Goal: Information Seeking & Learning: Check status

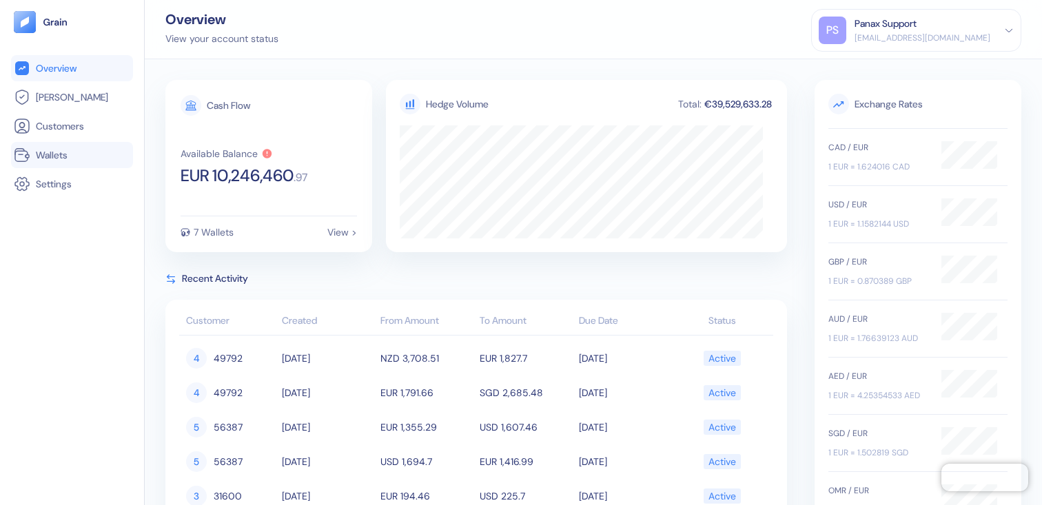
click at [36, 149] on span "Wallets" at bounding box center [52, 155] width 32 height 14
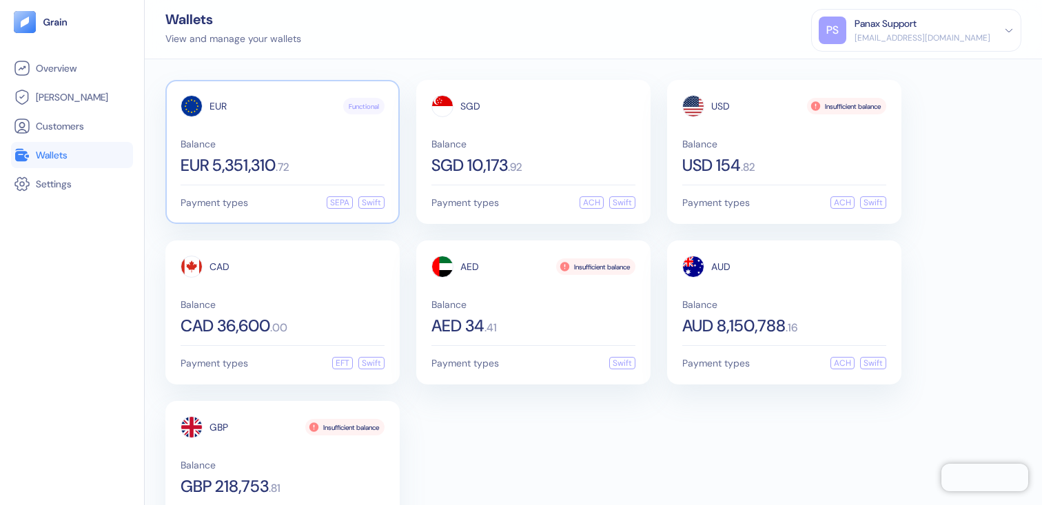
click at [285, 162] on span ". 72" at bounding box center [283, 167] width 14 height 11
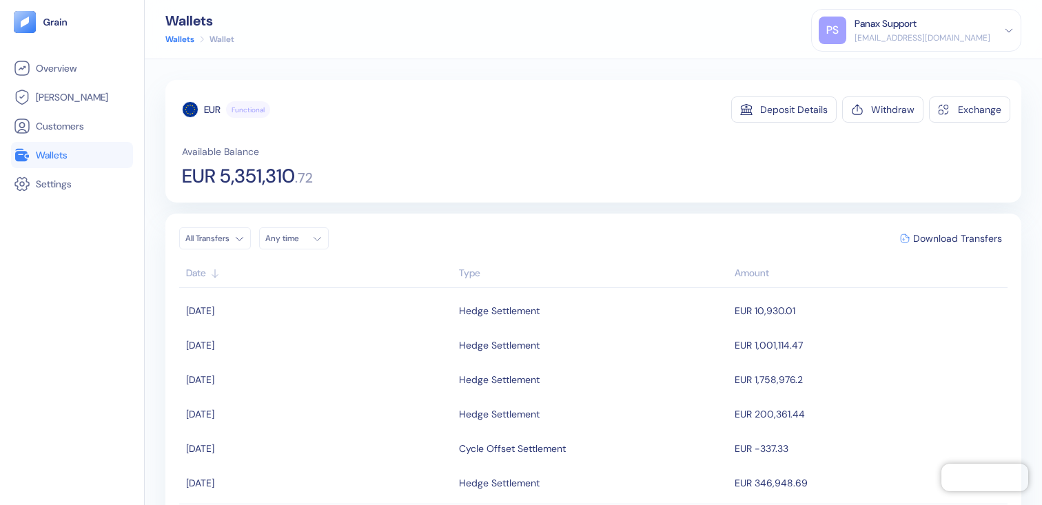
click at [276, 236] on div "Any time" at bounding box center [285, 238] width 41 height 11
click at [281, 269] on icon "Go to previous month" at bounding box center [276, 268] width 11 height 11
click at [351, 371] on button "26" at bounding box center [346, 367] width 17 height 17
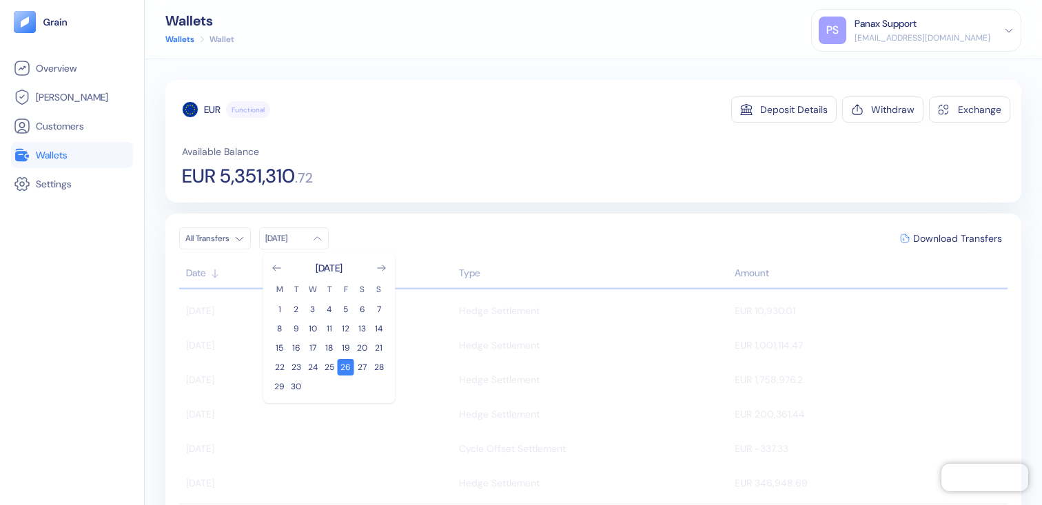
click at [632, 124] on div "EUR Functional Deposit Details Withdraw Exchange Available Balance EUR 5,351,31…" at bounding box center [596, 141] width 828 height 90
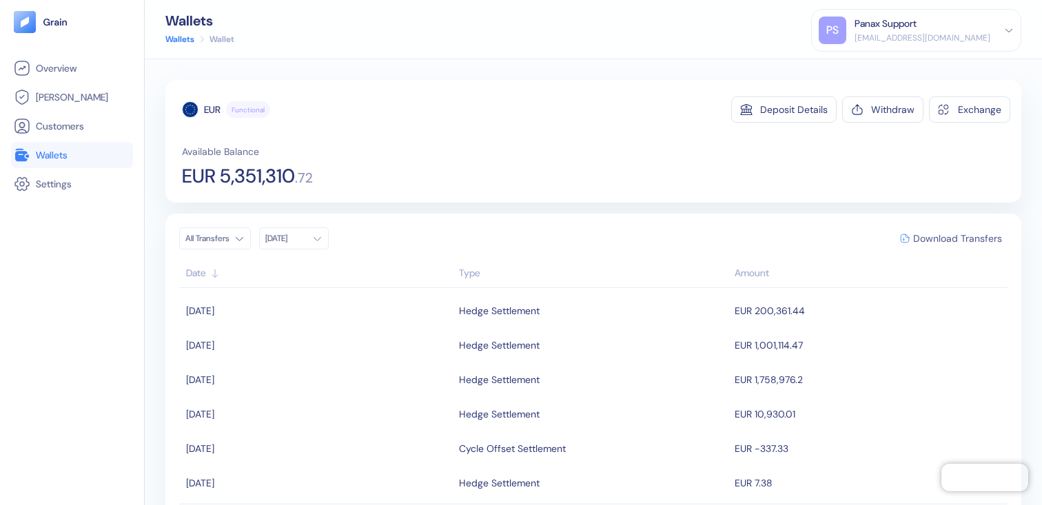
click at [913, 240] on span "Download Transfers" at bounding box center [957, 239] width 89 height 10
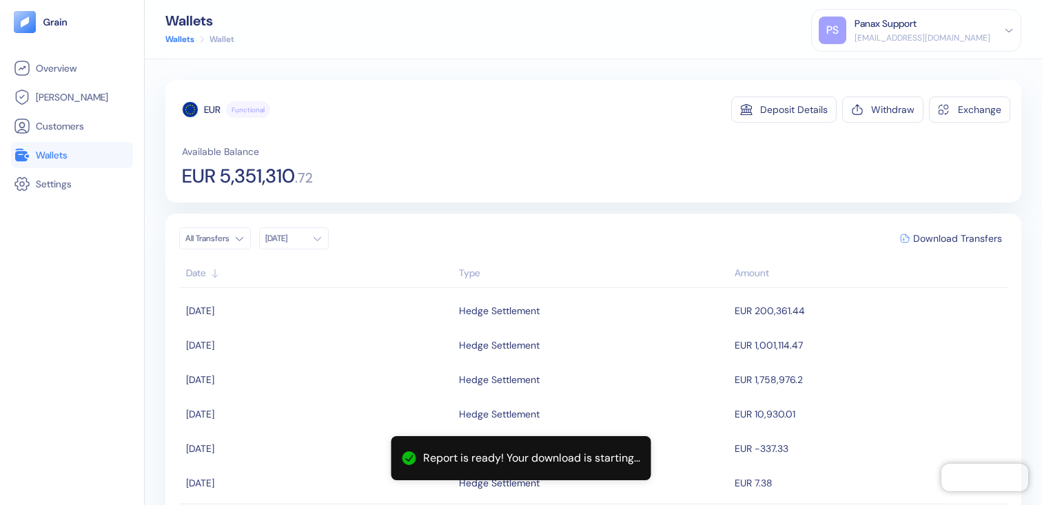
click at [231, 181] on span "EUR 5,351,310" at bounding box center [238, 176] width 113 height 19
drag, startPoint x: 231, startPoint y: 181, endPoint x: 304, endPoint y: 174, distance: 73.4
click at [304, 174] on div "EUR 5,351,310 . 72" at bounding box center [247, 176] width 131 height 19
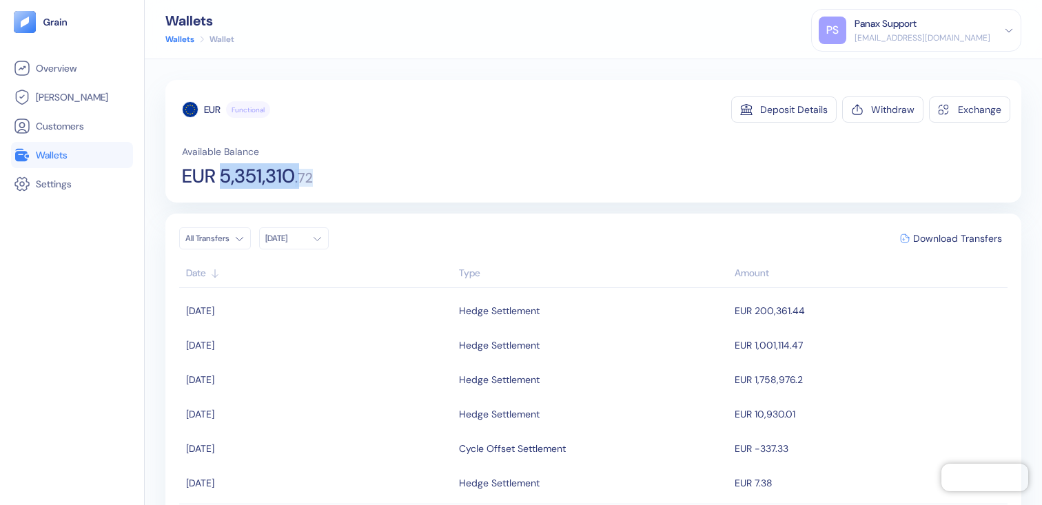
copy div "5,351,310 . 72"
click at [28, 147] on icon at bounding box center [22, 155] width 17 height 17
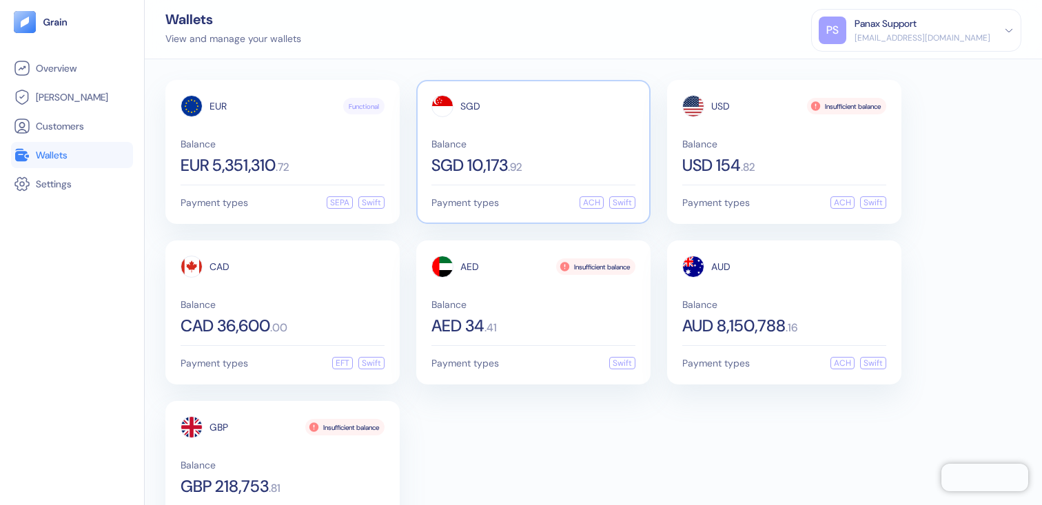
click at [497, 152] on div "Balance SGD 10,173 . 92" at bounding box center [533, 156] width 204 height 34
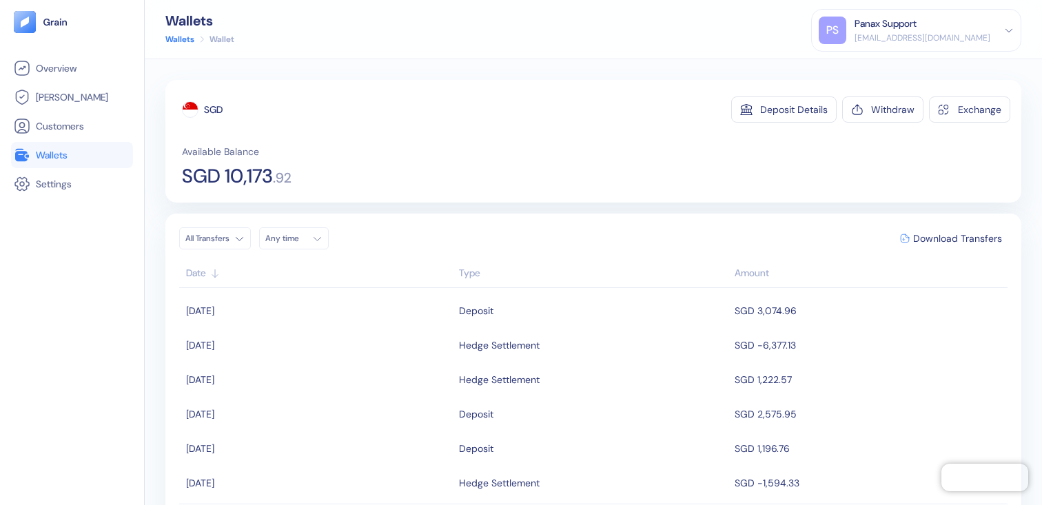
click at [238, 178] on span "SGD 10,173" at bounding box center [227, 176] width 91 height 19
drag, startPoint x: 238, startPoint y: 178, endPoint x: 281, endPoint y: 185, distance: 43.2
click at [281, 185] on div "SGD 10,173 . 92" at bounding box center [237, 176] width 110 height 19
copy div "10,173 . 92"
click at [339, 247] on div "All Transfers Any time Download Transfers" at bounding box center [593, 238] width 828 height 22
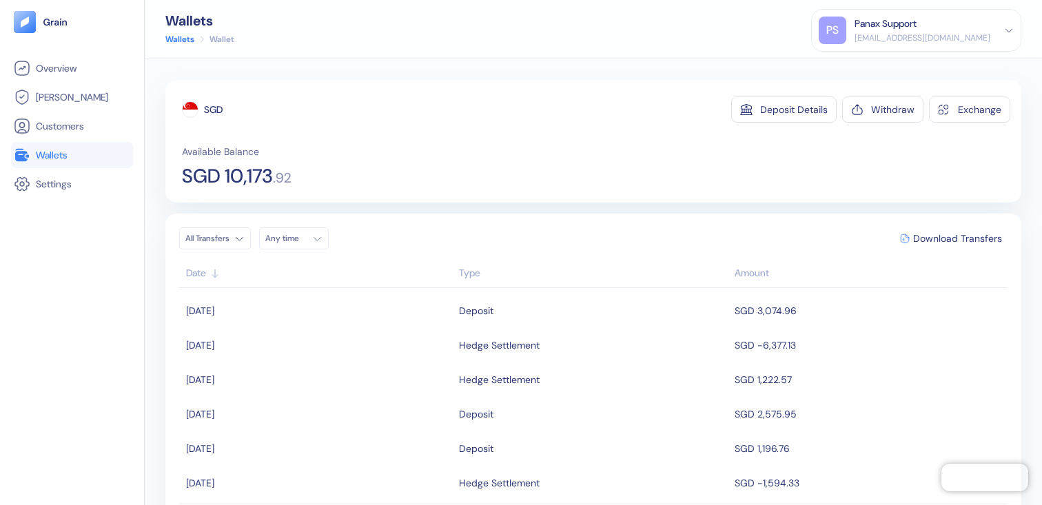
click at [307, 243] on div "Any time" at bounding box center [285, 238] width 41 height 11
click at [278, 266] on icon "Go to previous month" at bounding box center [276, 268] width 11 height 11
click at [279, 380] on button "29" at bounding box center [279, 386] width 17 height 17
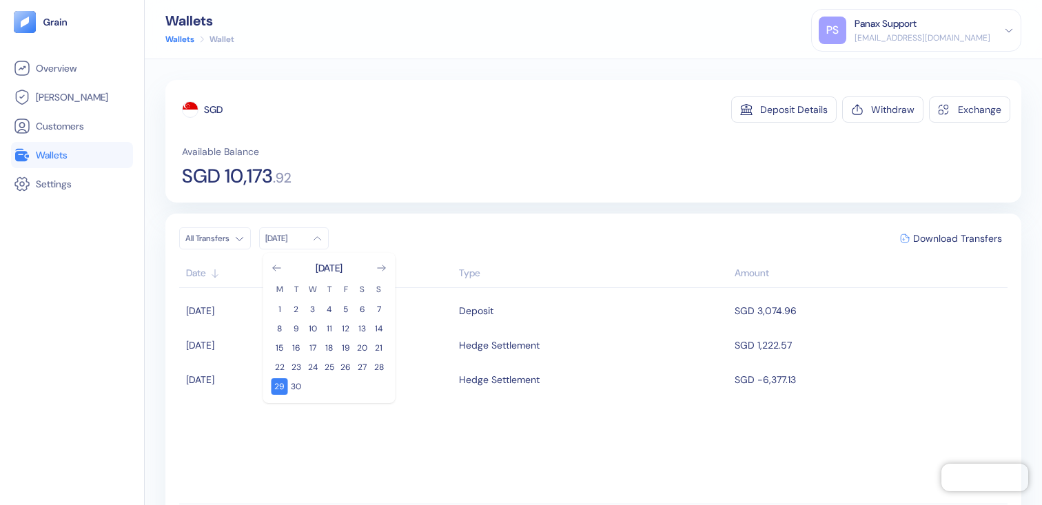
click at [433, 188] on div "SGD Deposit Details Withdraw Exchange Available Balance SGD 10,173 . 92" at bounding box center [593, 141] width 856 height 123
click at [900, 236] on icon "button" at bounding box center [905, 239] width 10 height 10
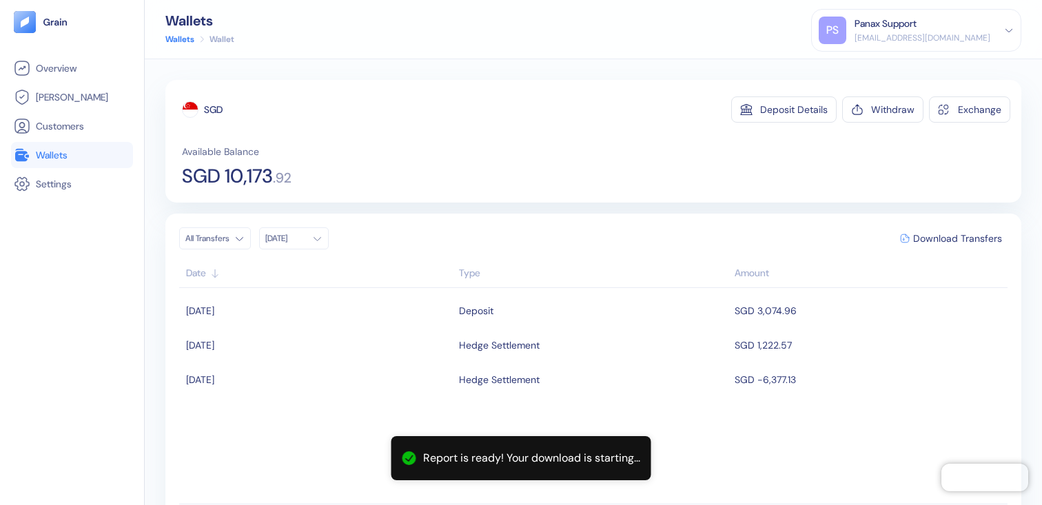
click at [61, 152] on span "Wallets" at bounding box center [52, 155] width 32 height 14
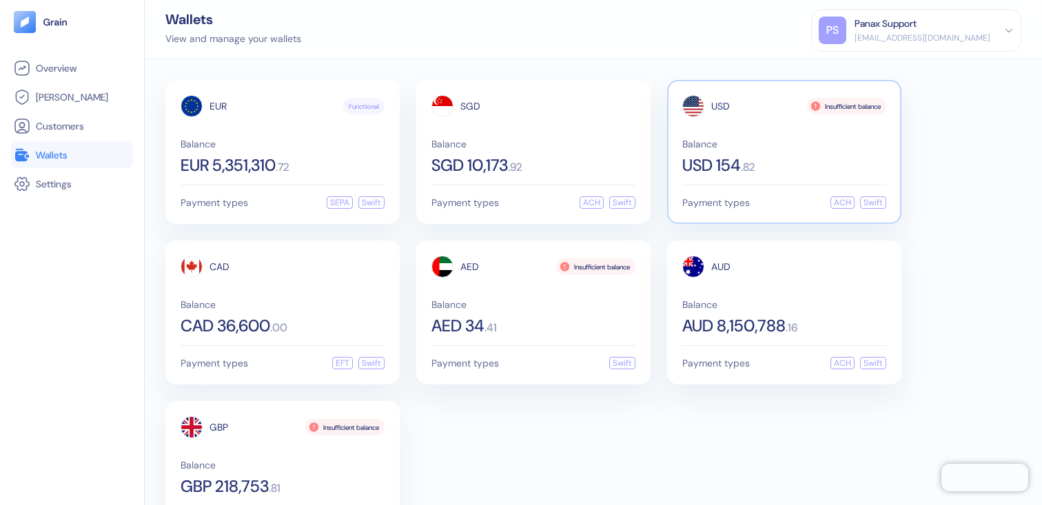
click at [686, 181] on div "USD Insufficient balance Balance USD 154 . 82 Payment types ACH Swift" at bounding box center [784, 152] width 234 height 144
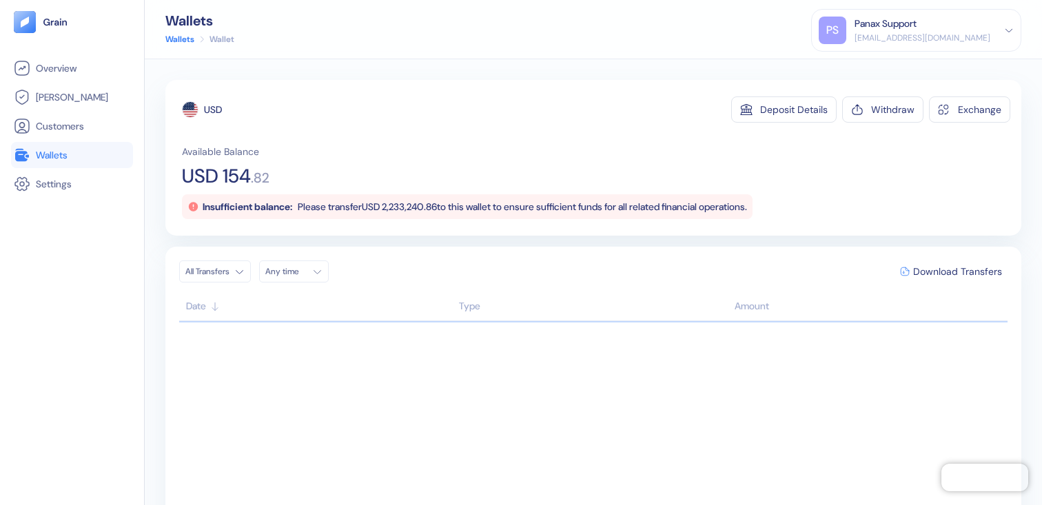
click at [240, 167] on span "USD 154" at bounding box center [216, 176] width 69 height 19
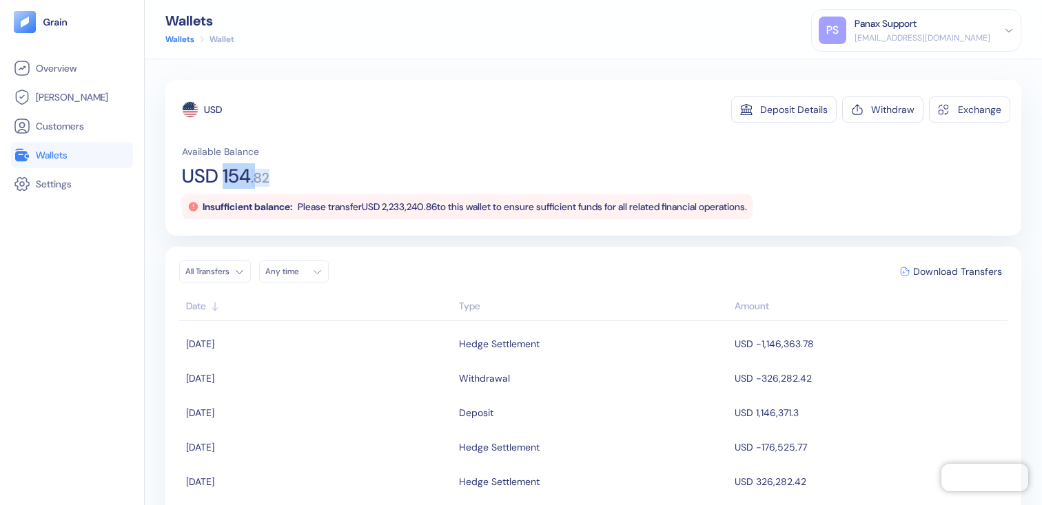
drag, startPoint x: 240, startPoint y: 167, endPoint x: 278, endPoint y: 174, distance: 38.5
click at [278, 174] on div "Available Balance USD 154 . 82 Insufficient balance: Please transfer USD 2,233,…" at bounding box center [596, 182] width 828 height 74
copy div "154 . 82"
click at [287, 270] on div "Any time" at bounding box center [285, 271] width 41 height 11
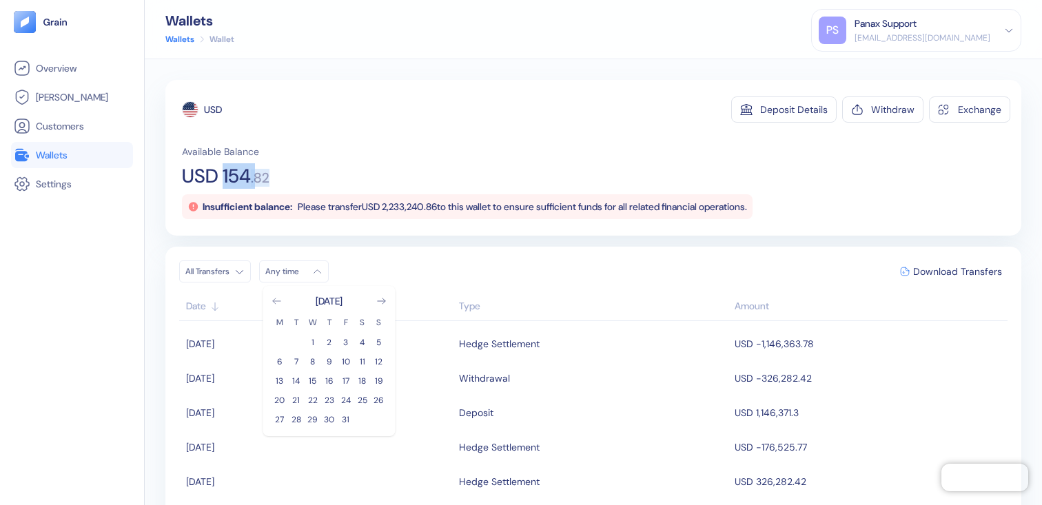
click at [278, 302] on icon "Go to previous month" at bounding box center [276, 301] width 11 height 11
click at [339, 399] on button "26" at bounding box center [346, 400] width 17 height 17
click at [391, 92] on div "USD Deposit Details Withdraw Exchange Available Balance USD 154 . 82 Insufficie…" at bounding box center [593, 158] width 856 height 156
click at [900, 264] on button "Download Transfers" at bounding box center [950, 271] width 113 height 21
drag, startPoint x: 88, startPoint y: 150, endPoint x: 101, endPoint y: 153, distance: 12.9
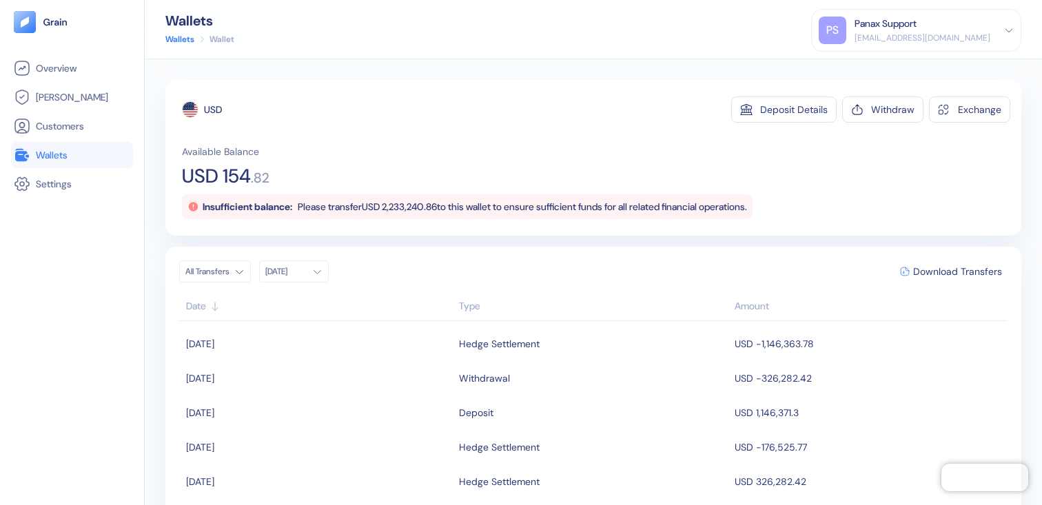
click at [88, 150] on link "Wallets" at bounding box center [72, 155] width 116 height 17
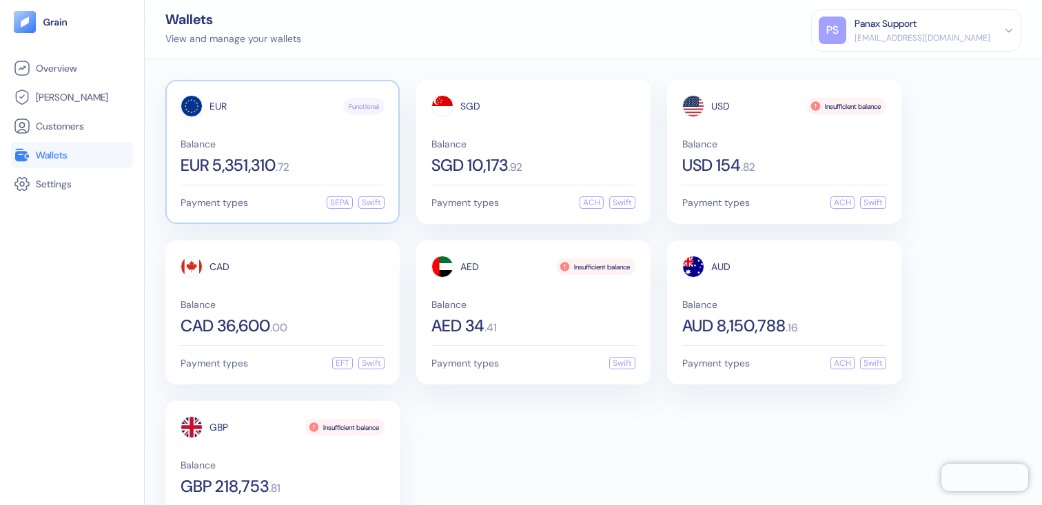
click at [309, 165] on div "EUR 5,351,310 . 72" at bounding box center [283, 165] width 204 height 17
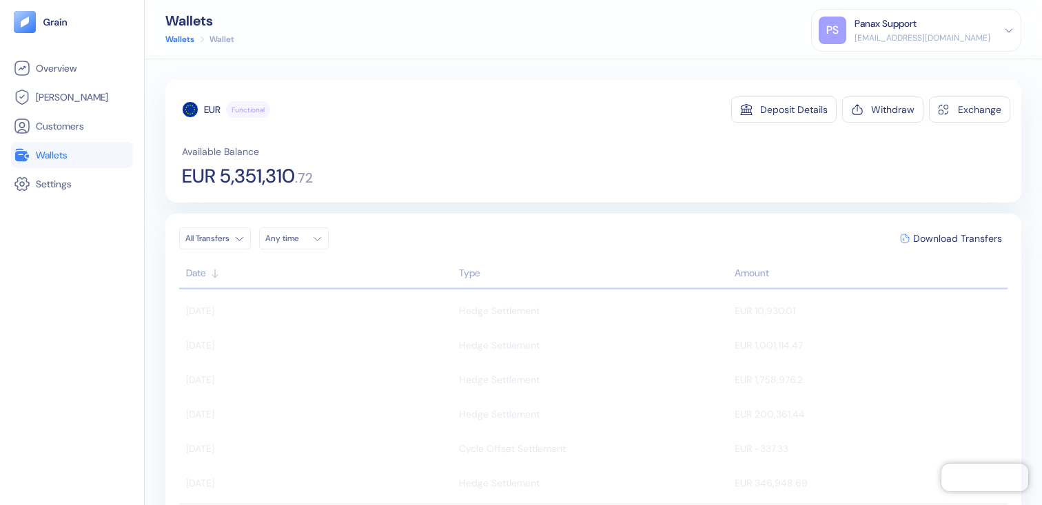
click at [214, 176] on span "EUR 5,351,310" at bounding box center [238, 176] width 113 height 19
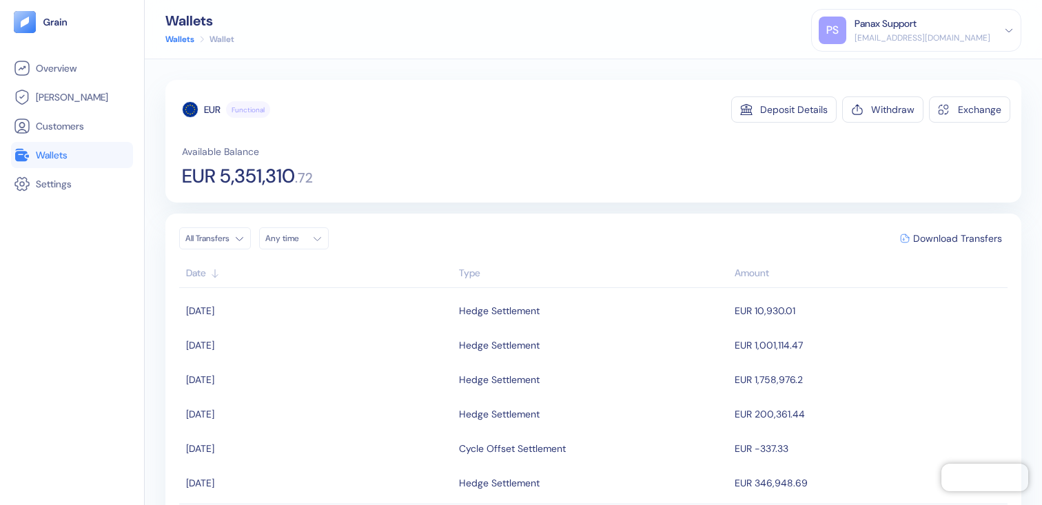
click at [216, 174] on span "EUR 5,351,310" at bounding box center [238, 176] width 113 height 19
click at [239, 176] on span "EUR 5,351,310" at bounding box center [238, 176] width 113 height 19
drag, startPoint x: 239, startPoint y: 176, endPoint x: 296, endPoint y: 175, distance: 56.5
click at [295, 175] on span "EUR 5,351,310" at bounding box center [238, 176] width 113 height 19
copy span "5,351,310"
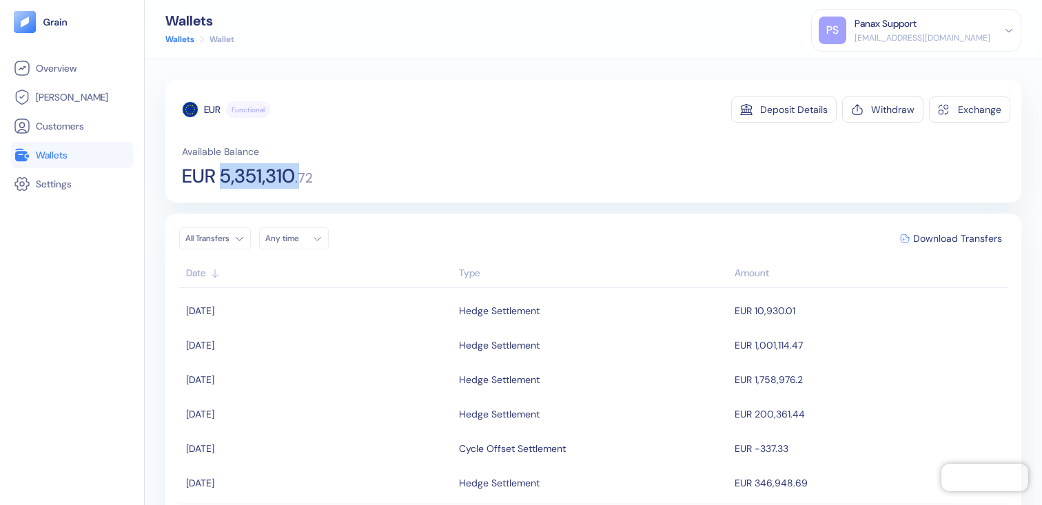
click at [231, 178] on span "EUR 5,351,310" at bounding box center [238, 176] width 113 height 19
drag, startPoint x: 231, startPoint y: 178, endPoint x: 305, endPoint y: 176, distance: 73.7
click at [305, 176] on div "EUR 5,351,310 . 72" at bounding box center [247, 176] width 131 height 19
click at [77, 164] on li "Wallets" at bounding box center [72, 155] width 122 height 26
click at [82, 158] on link "Wallets" at bounding box center [72, 155] width 116 height 17
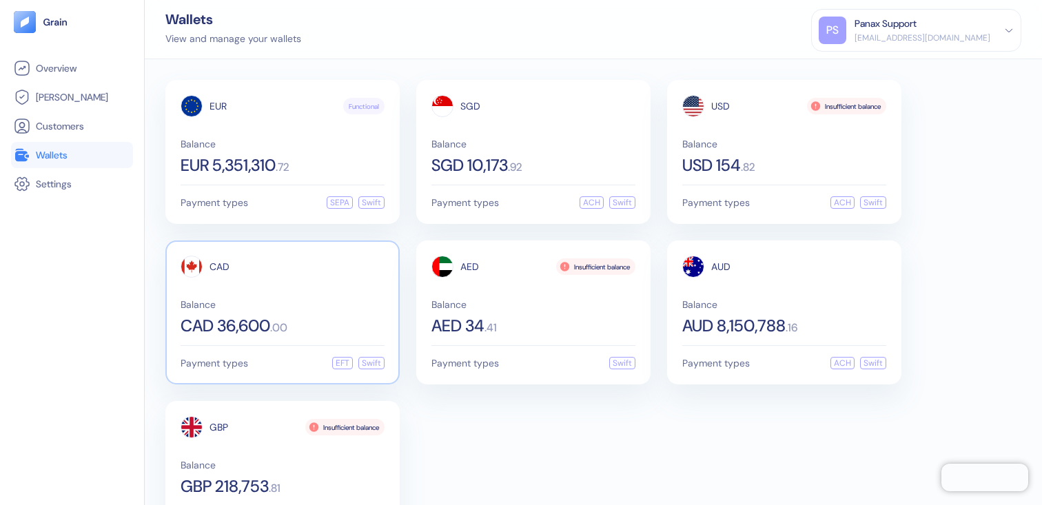
click at [243, 269] on div "CAD" at bounding box center [283, 267] width 204 height 22
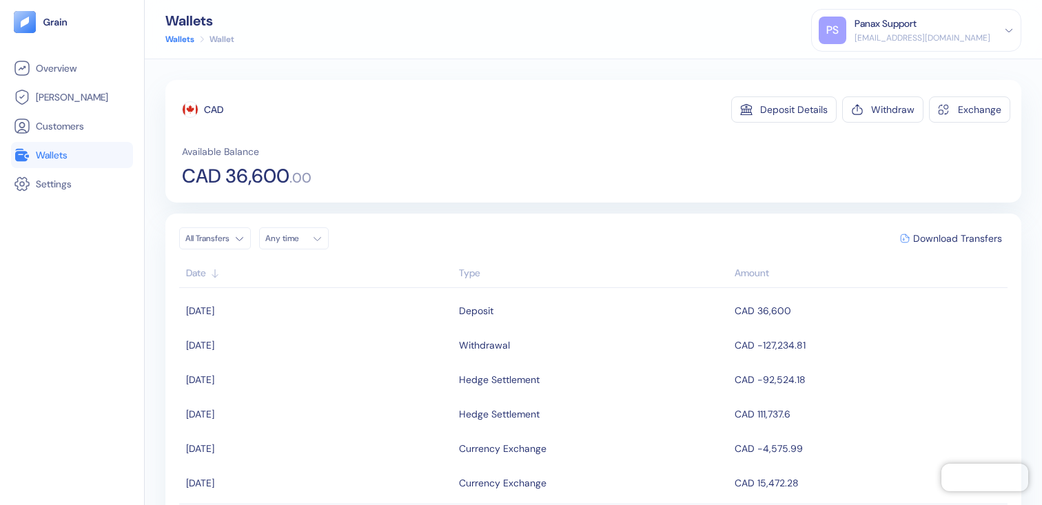
click at [227, 174] on span "CAD 36,600" at bounding box center [235, 176] width 107 height 19
drag, startPoint x: 227, startPoint y: 174, endPoint x: 242, endPoint y: 173, distance: 14.5
click at [242, 173] on span "CAD 36,600" at bounding box center [235, 176] width 107 height 19
copy span "36,600"
click at [322, 240] on icon "button" at bounding box center [317, 239] width 10 height 10
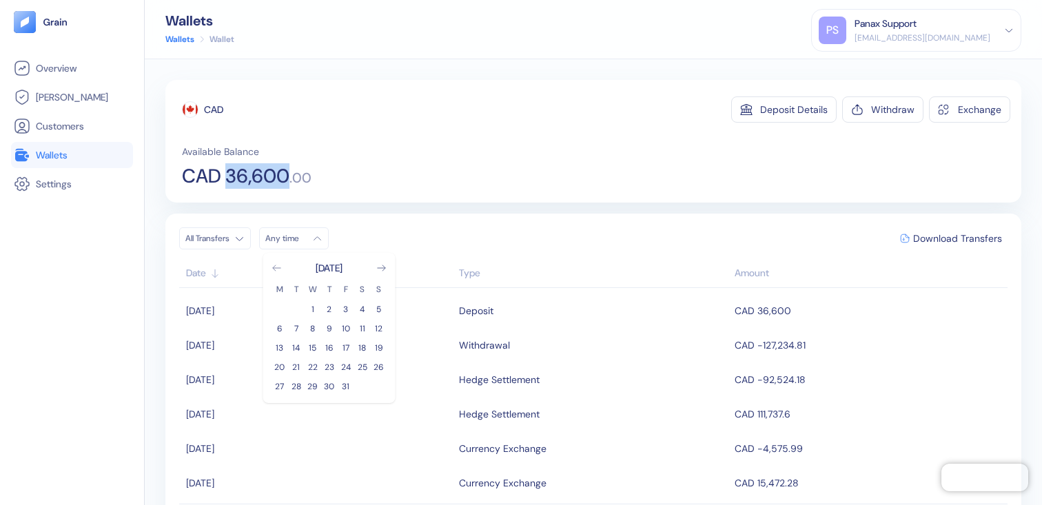
click at [277, 267] on icon "Go to previous month" at bounding box center [277, 268] width 8 height 6
click at [340, 364] on button "26" at bounding box center [346, 367] width 17 height 17
click at [417, 205] on div "CAD Deposit Details Withdraw Exchange Available Balance CAD 36,600 . 00 All Tra…" at bounding box center [593, 282] width 856 height 404
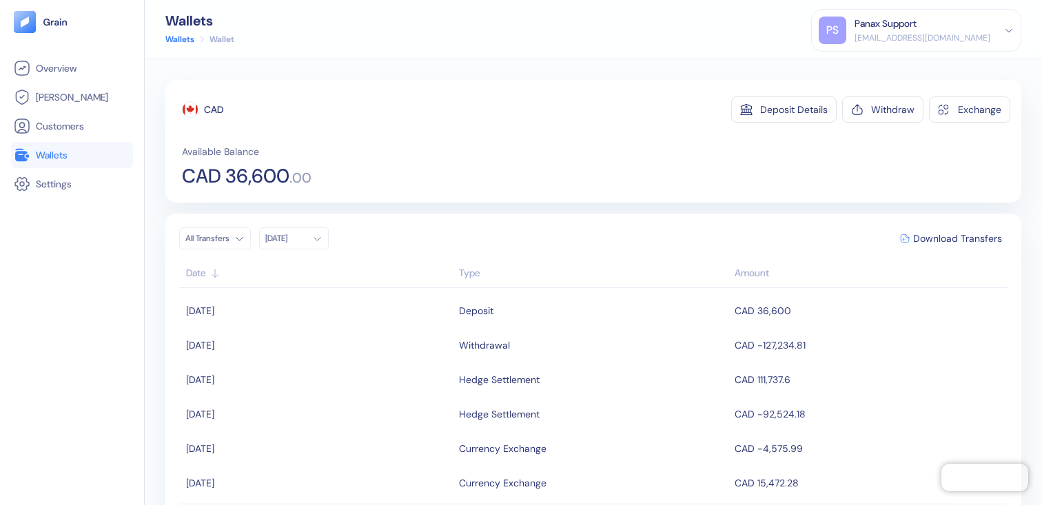
click at [918, 246] on button "Download Transfers" at bounding box center [950, 238] width 113 height 21
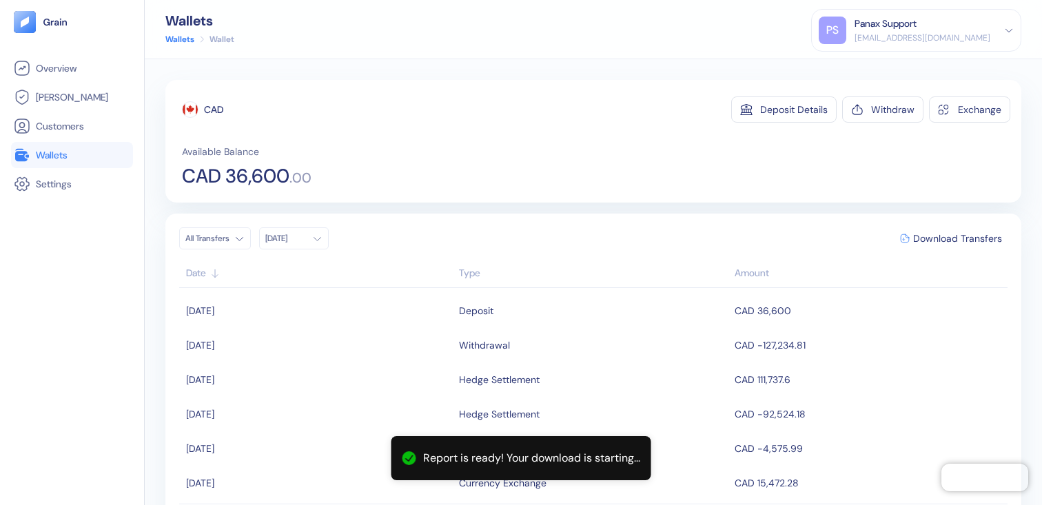
click at [86, 154] on link "Wallets" at bounding box center [72, 155] width 116 height 17
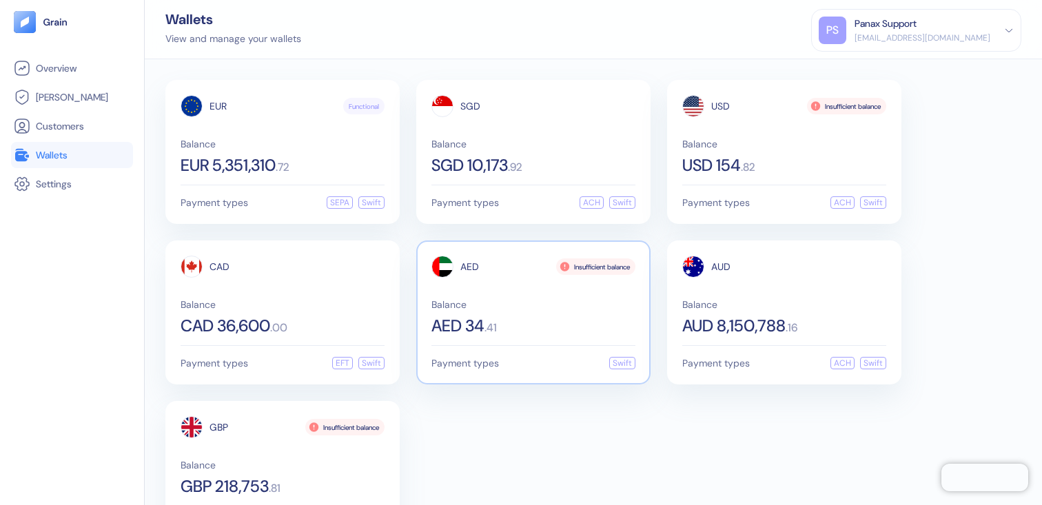
click at [462, 278] on div "AED Insufficient balance Balance AED 34 . 41" at bounding box center [533, 295] width 204 height 79
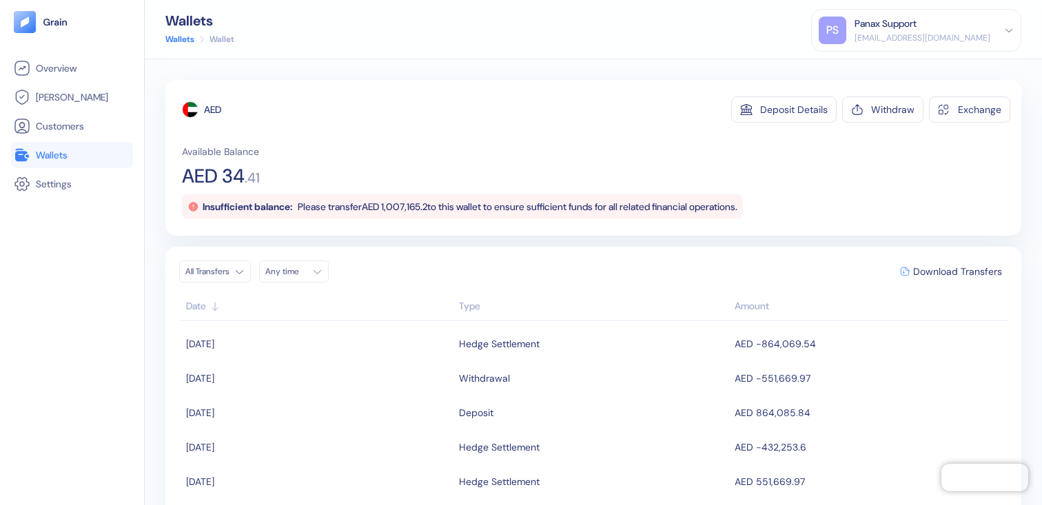
click at [291, 280] on button "Any time" at bounding box center [294, 271] width 70 height 22
click at [275, 301] on icon "Go to previous month" at bounding box center [276, 301] width 11 height 11
click at [344, 398] on button "26" at bounding box center [346, 400] width 17 height 17
click at [238, 176] on span "AED 34" at bounding box center [213, 176] width 63 height 19
drag, startPoint x: 238, startPoint y: 176, endPoint x: 254, endPoint y: 176, distance: 15.2
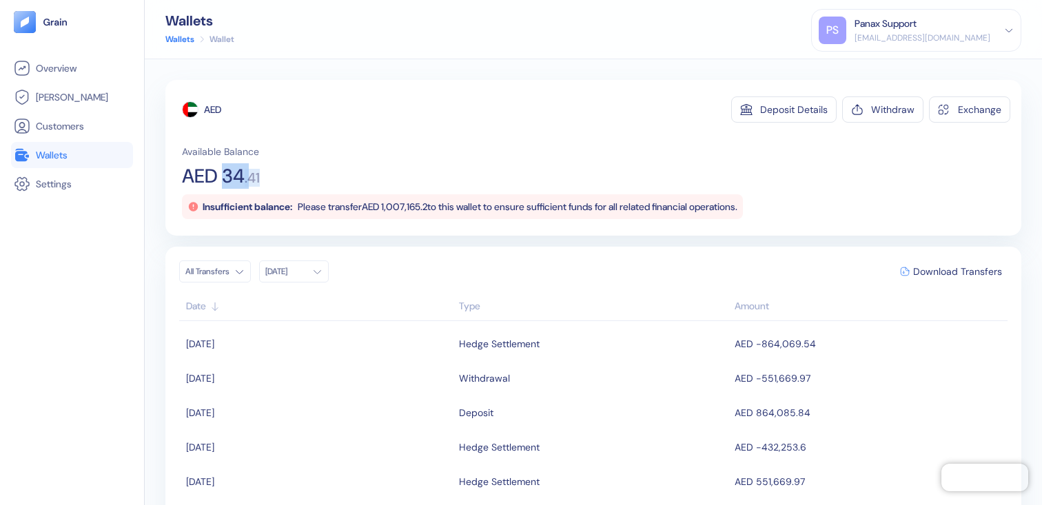
click at [254, 176] on div "AED 34 . 41" at bounding box center [221, 176] width 78 height 19
copy div "34 . 41"
click at [925, 267] on span "Download Transfers" at bounding box center [957, 272] width 89 height 10
click at [63, 160] on span "Wallets" at bounding box center [52, 155] width 32 height 14
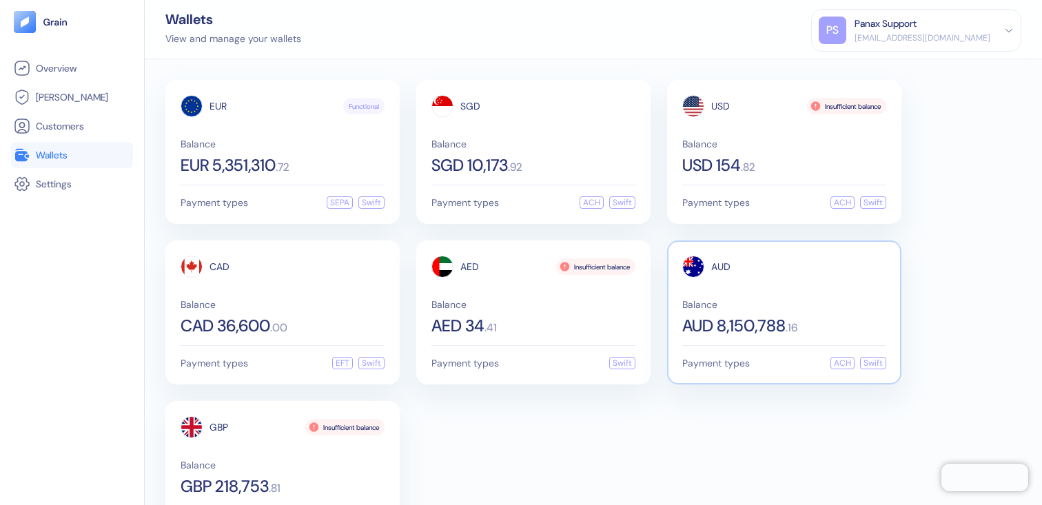
click at [752, 300] on span "Balance" at bounding box center [784, 305] width 204 height 10
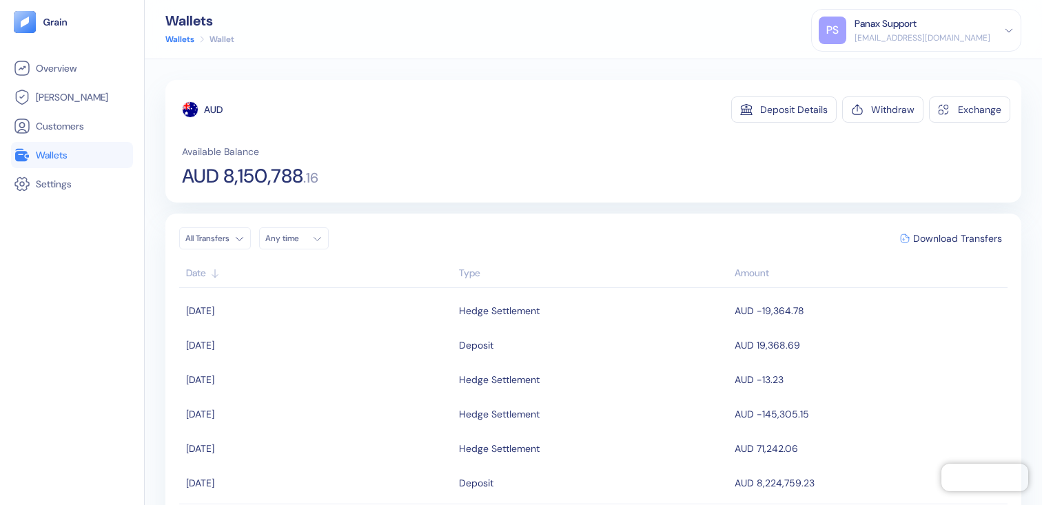
click at [276, 236] on div "Any time" at bounding box center [285, 238] width 41 height 11
click at [274, 272] on icon "Go to previous month" at bounding box center [276, 268] width 11 height 11
click at [349, 366] on button "26" at bounding box center [346, 367] width 17 height 17
click at [234, 174] on span "AUD 8,150,788" at bounding box center [242, 176] width 121 height 19
drag, startPoint x: 234, startPoint y: 174, endPoint x: 273, endPoint y: 177, distance: 39.4
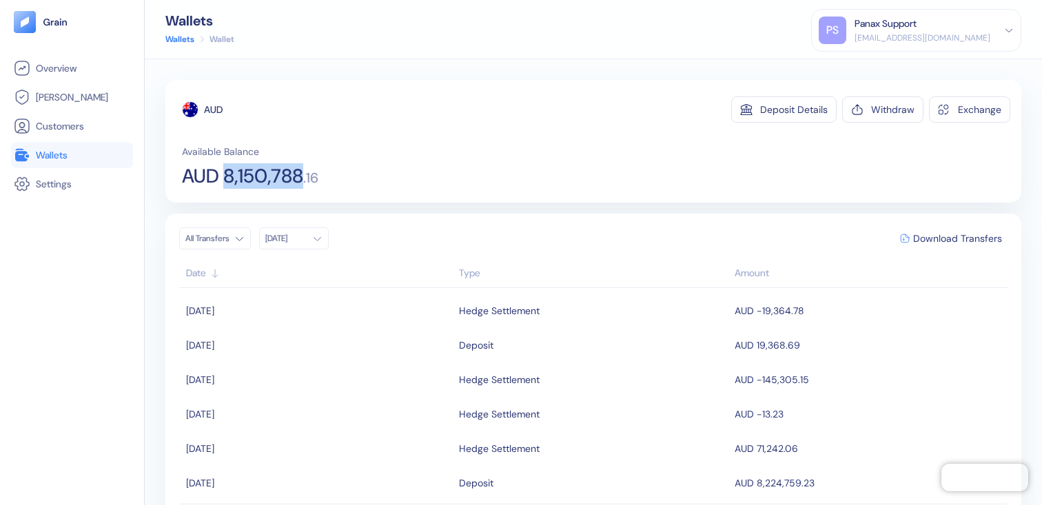
click at [273, 177] on span "AUD 8,150,788" at bounding box center [242, 176] width 121 height 19
copy span "8,150,788"
click at [325, 181] on div "Available Balance AUD 8,150,788 . 16" at bounding box center [596, 165] width 828 height 41
drag, startPoint x: 325, startPoint y: 181, endPoint x: 249, endPoint y: 180, distance: 75.1
click at [249, 180] on div "Available Balance AUD 8,150,788 . 16" at bounding box center [596, 165] width 828 height 41
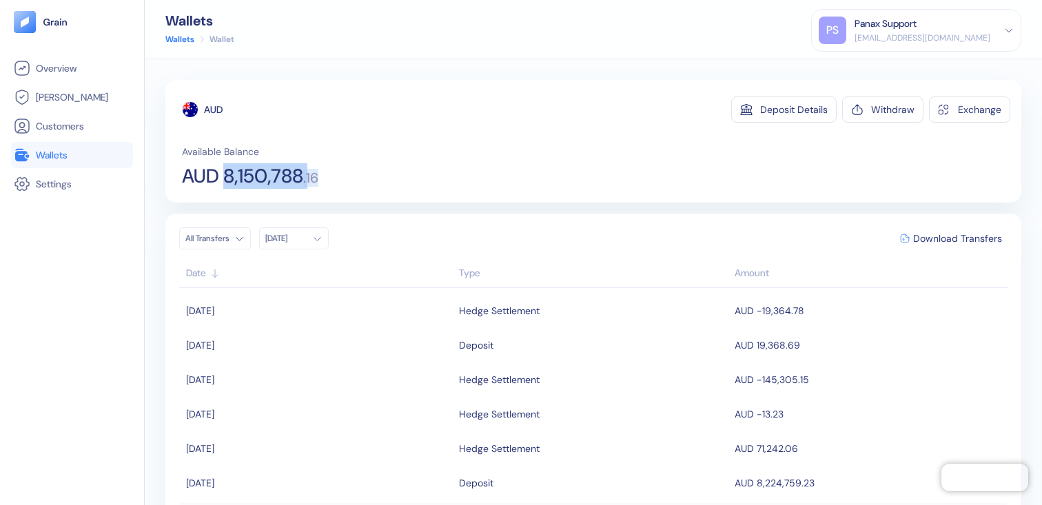
copy div "8,150,788 . 16"
click at [950, 251] on div "All Transfers [DATE] Download Transfers Date Type Amount [DATE] Hedge Settlemen…" at bounding box center [593, 385] width 828 height 317
click at [949, 246] on button "Download Transfers" at bounding box center [950, 238] width 113 height 21
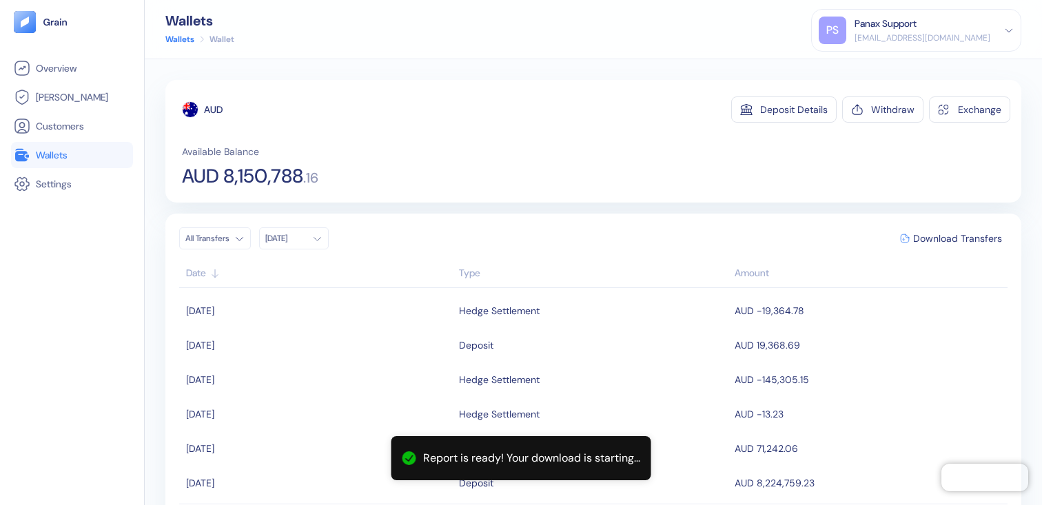
click at [107, 158] on link "Wallets" at bounding box center [72, 155] width 116 height 17
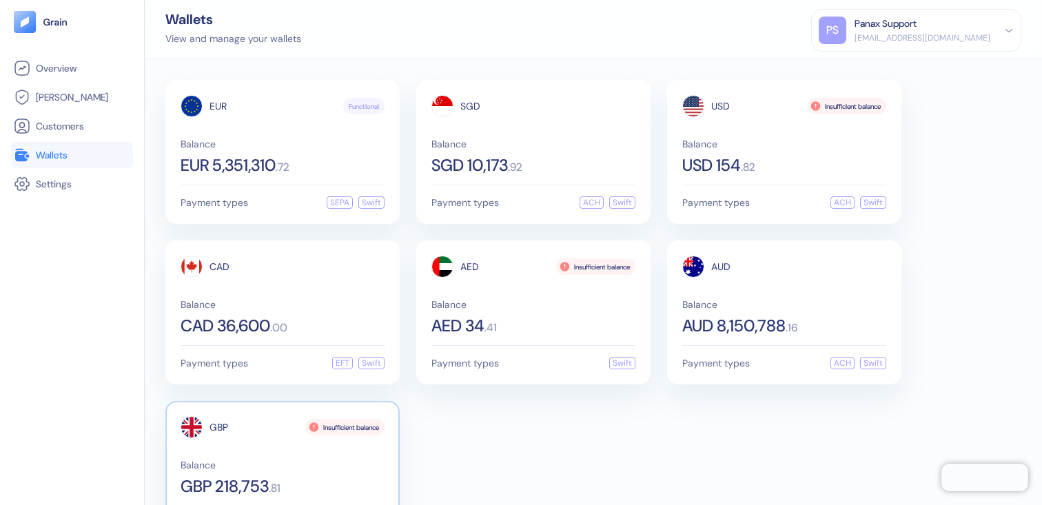
scroll to position [61, 0]
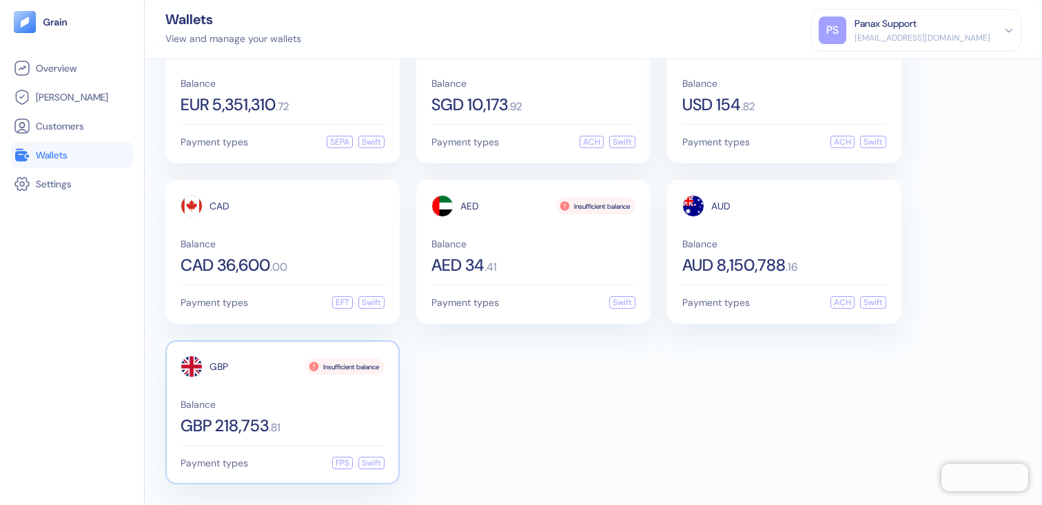
click at [253, 378] on div "GBP Insufficient balance Balance GBP 218,753 . 81" at bounding box center [283, 395] width 204 height 79
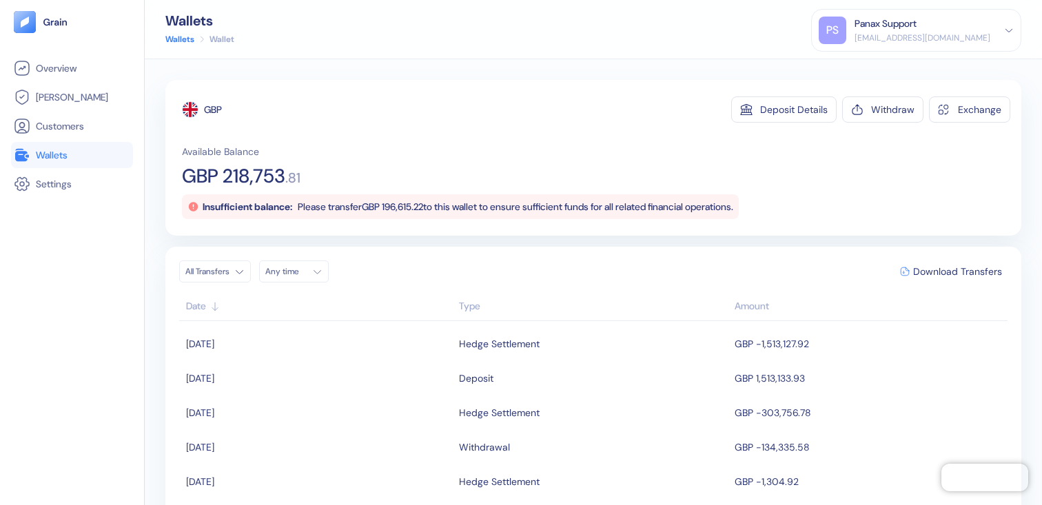
click at [248, 179] on span "GBP 218,753" at bounding box center [233, 176] width 103 height 19
drag, startPoint x: 248, startPoint y: 179, endPoint x: 302, endPoint y: 176, distance: 53.8
click at [300, 176] on div "GBP 218,753 . 81" at bounding box center [241, 176] width 119 height 19
copy div "218,753 . 81"
click at [298, 271] on div "Any time" at bounding box center [285, 271] width 41 height 11
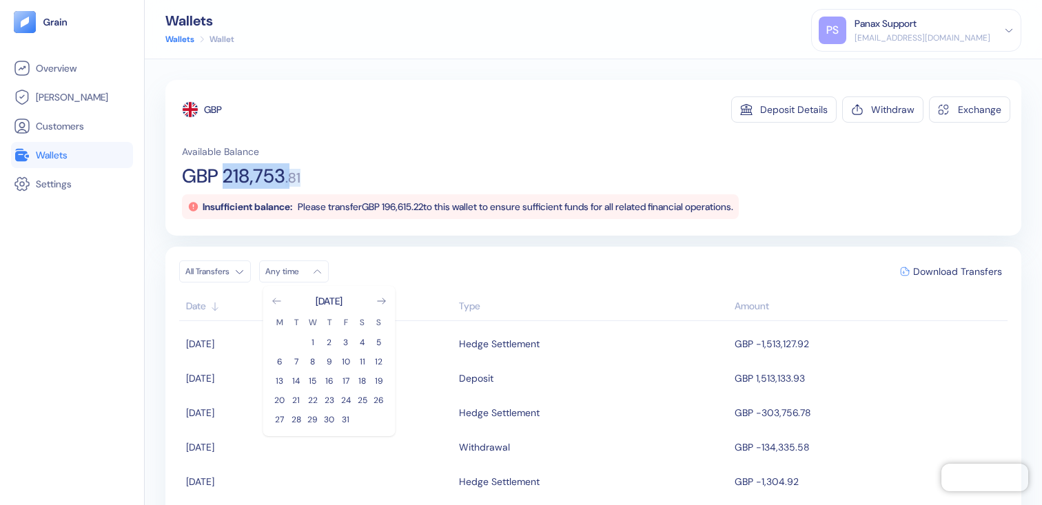
click at [274, 297] on icon "Go to previous month" at bounding box center [276, 301] width 11 height 11
click at [340, 395] on button "26" at bounding box center [346, 400] width 17 height 17
click at [422, 165] on div "Available Balance GBP 218,753 . 81 Insufficient balance: Please transfer GBP 19…" at bounding box center [596, 182] width 828 height 74
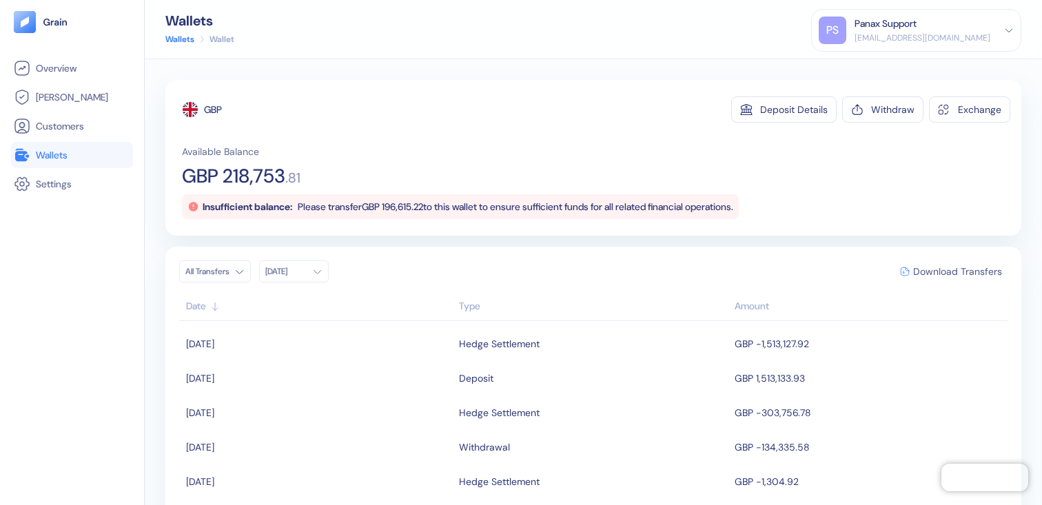
click at [956, 271] on span "Download Transfers" at bounding box center [957, 272] width 89 height 10
